Goal: Transaction & Acquisition: Purchase product/service

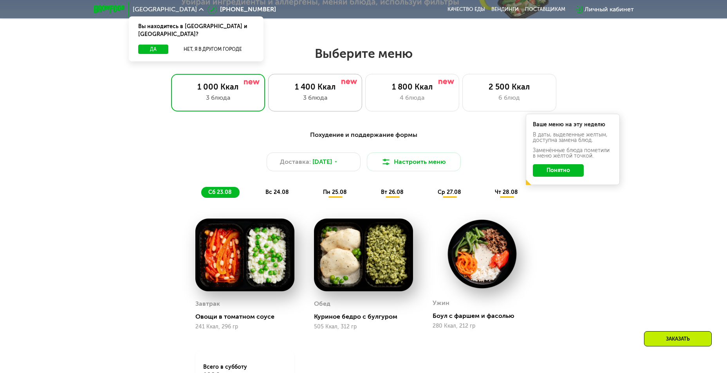
scroll to position [391, 0]
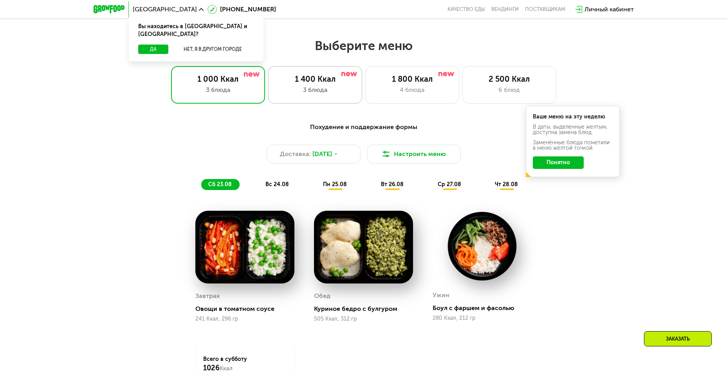
click at [299, 92] on div "3 блюда" at bounding box center [314, 89] width 77 height 9
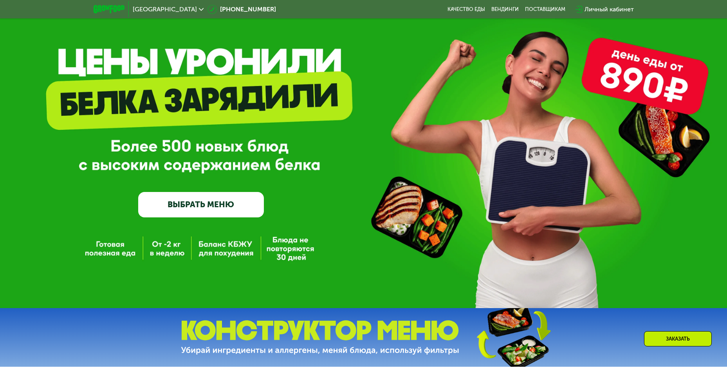
scroll to position [117, 0]
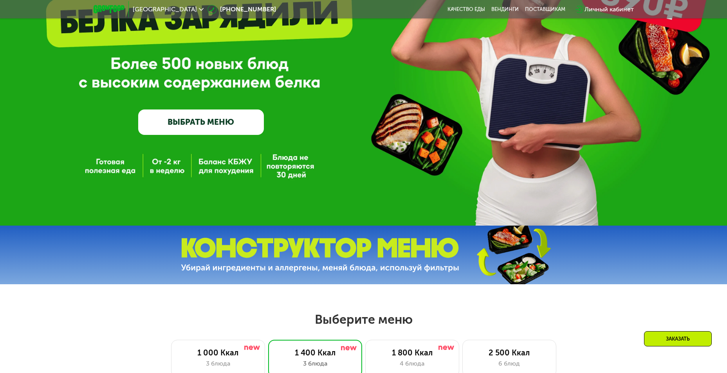
click at [214, 124] on link "ВЫБРАТЬ МЕНЮ" at bounding box center [201, 122] width 126 height 25
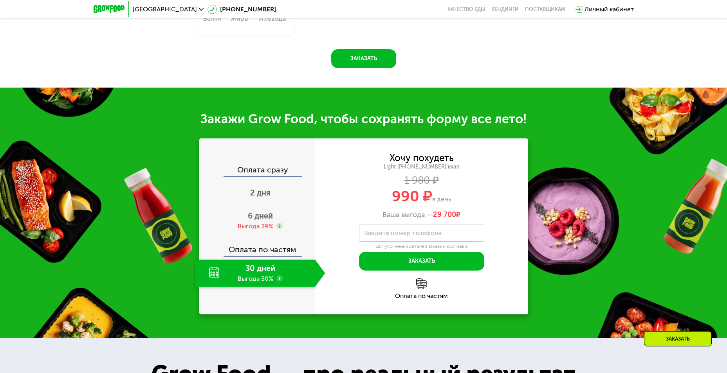
scroll to position [844, 0]
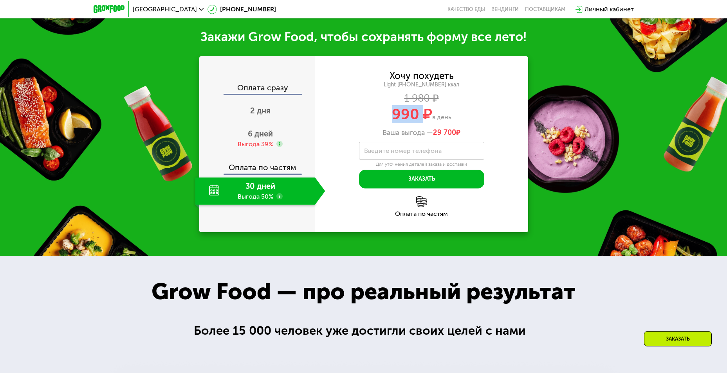
drag, startPoint x: 389, startPoint y: 119, endPoint x: 422, endPoint y: 122, distance: 33.5
click at [422, 122] on div "990 ₽ в день" at bounding box center [421, 114] width 213 height 15
click at [422, 122] on span "990 ₽" at bounding box center [412, 114] width 40 height 18
drag, startPoint x: 464, startPoint y: 146, endPoint x: 374, endPoint y: 137, distance: 91.2
click at [374, 137] on div "Хочу похудеть Light [PHONE_NUMBER] ккал 1 980 ₽ 990 ₽ в день Ваша выгода — 29 7…" at bounding box center [421, 130] width 213 height 117
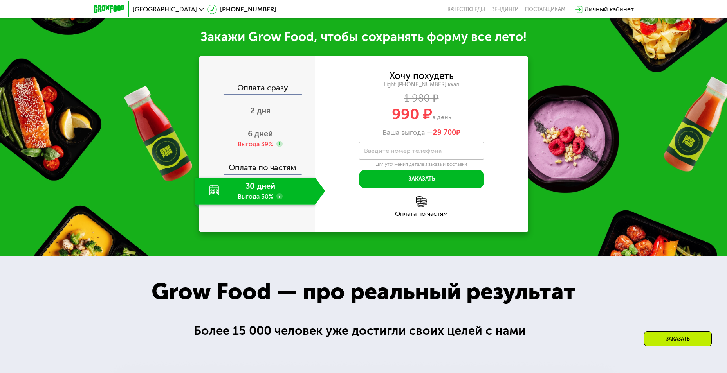
drag, startPoint x: 374, startPoint y: 137, endPoint x: 444, endPoint y: 132, distance: 70.3
click at [444, 132] on div "Хочу похудеть Light [PHONE_NUMBER] ккал 1 980 ₽ 990 ₽ в день Ваша выгода — 29 7…" at bounding box center [421, 105] width 213 height 66
click at [447, 132] on div "Хочу похудеть Light [PHONE_NUMBER] ккал 1 980 ₽ 990 ₽ в день Ваша выгода — 29 7…" at bounding box center [421, 105] width 213 height 66
drag, startPoint x: 457, startPoint y: 135, endPoint x: 413, endPoint y: 142, distance: 44.3
click at [413, 137] on div "Хочу похудеть Light [PHONE_NUMBER] ккал 1 980 ₽ 990 ₽ в день Ваша выгода — 29 7…" at bounding box center [421, 105] width 213 height 66
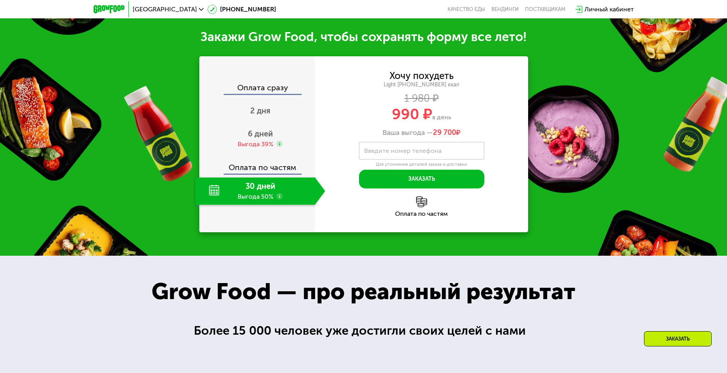
click at [413, 137] on div "Ваша выгода — 29 700 ₽" at bounding box center [421, 133] width 213 height 9
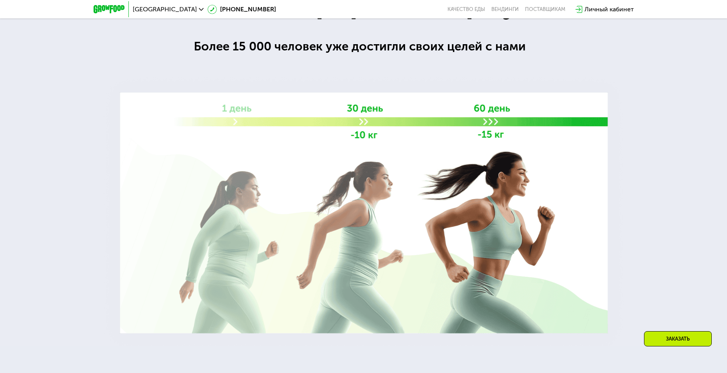
scroll to position [883, 0]
